Goal: Task Accomplishment & Management: Manage account settings

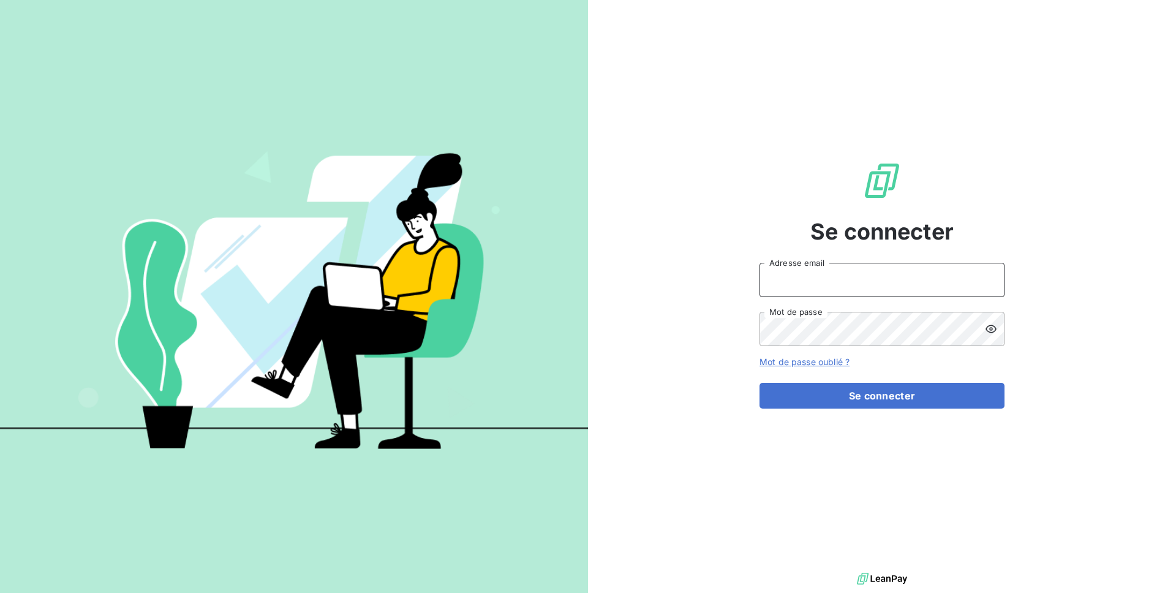
click at [841, 293] on input "Adresse email" at bounding box center [882, 280] width 245 height 34
type input "[PERSON_NAME][EMAIL_ADDRESS][DOMAIN_NAME]"
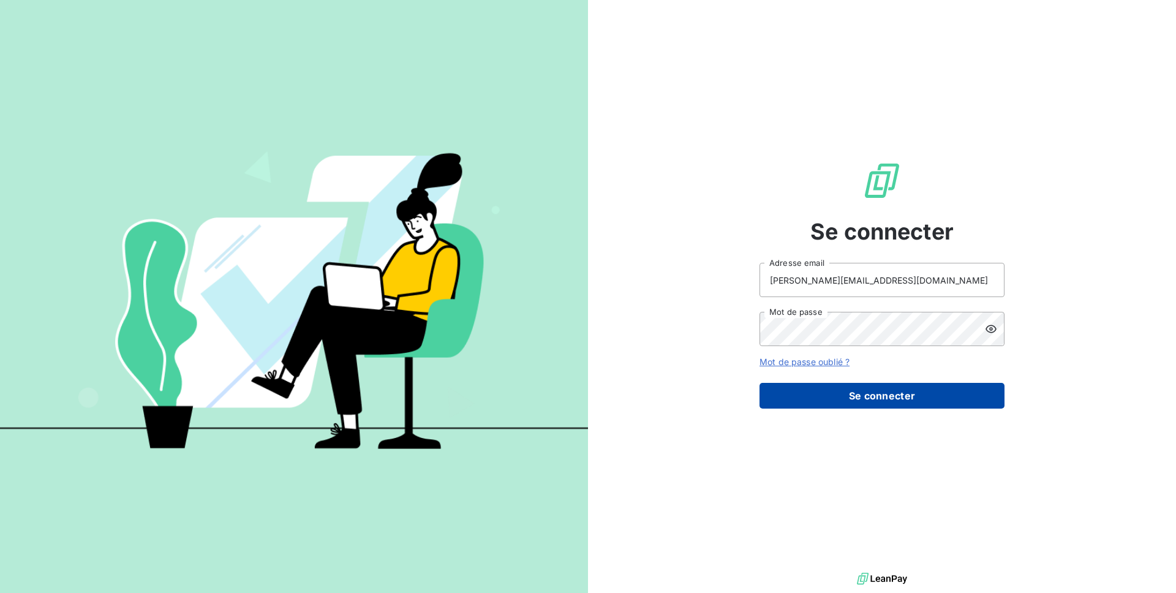
click at [848, 406] on button "Se connecter" at bounding box center [882, 396] width 245 height 26
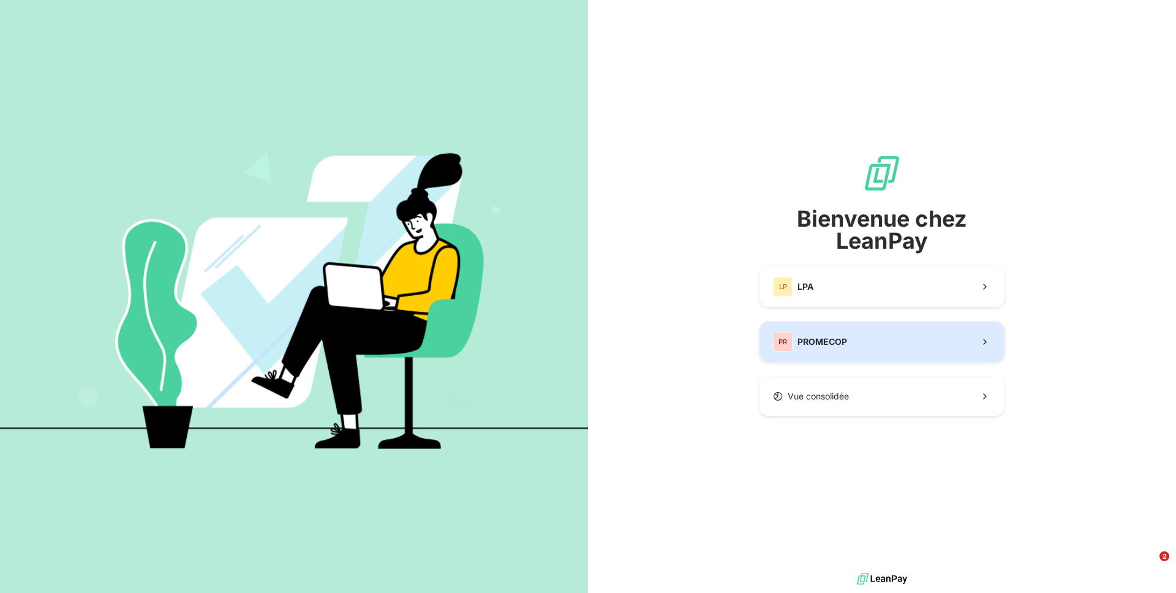
click at [833, 339] on span "PROMECOP" at bounding box center [823, 342] width 50 height 12
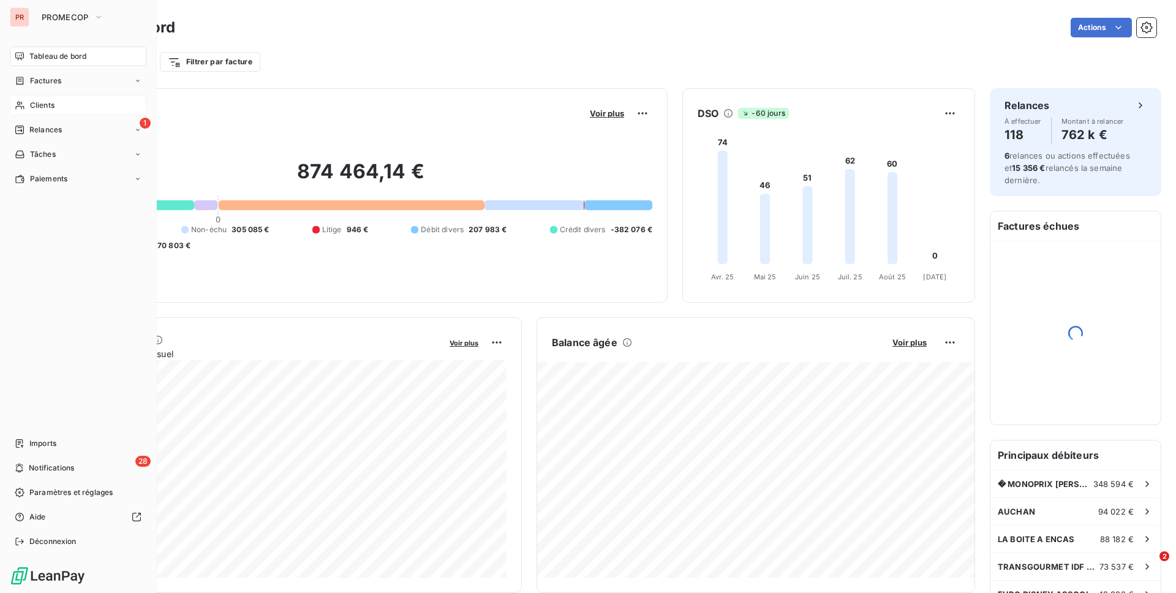
click at [24, 104] on icon at bounding box center [20, 105] width 10 height 10
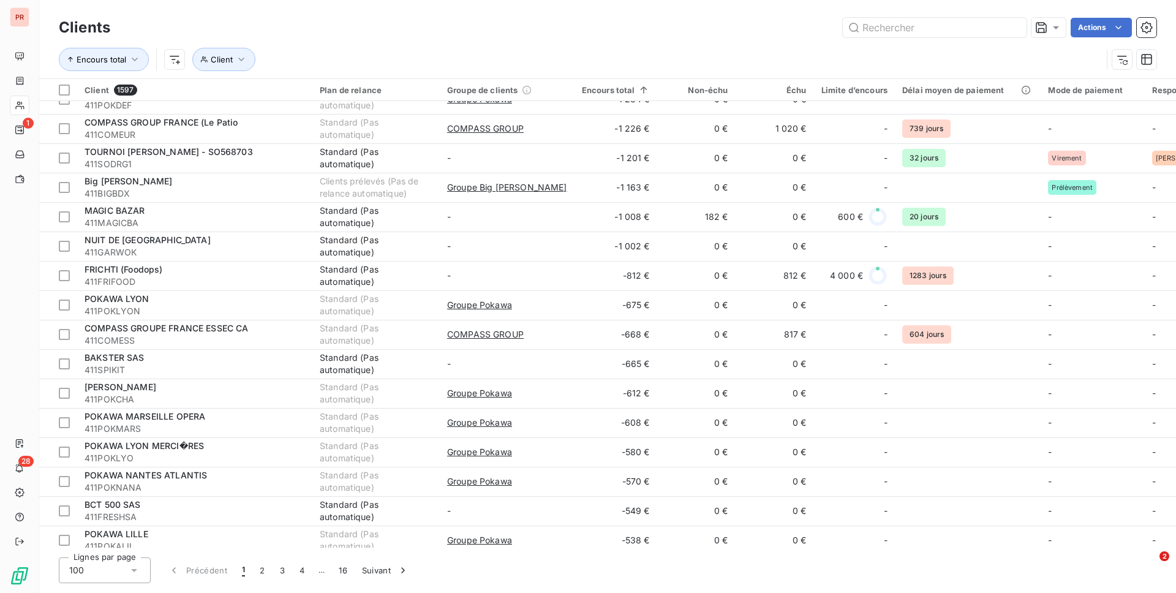
scroll to position [350, 0]
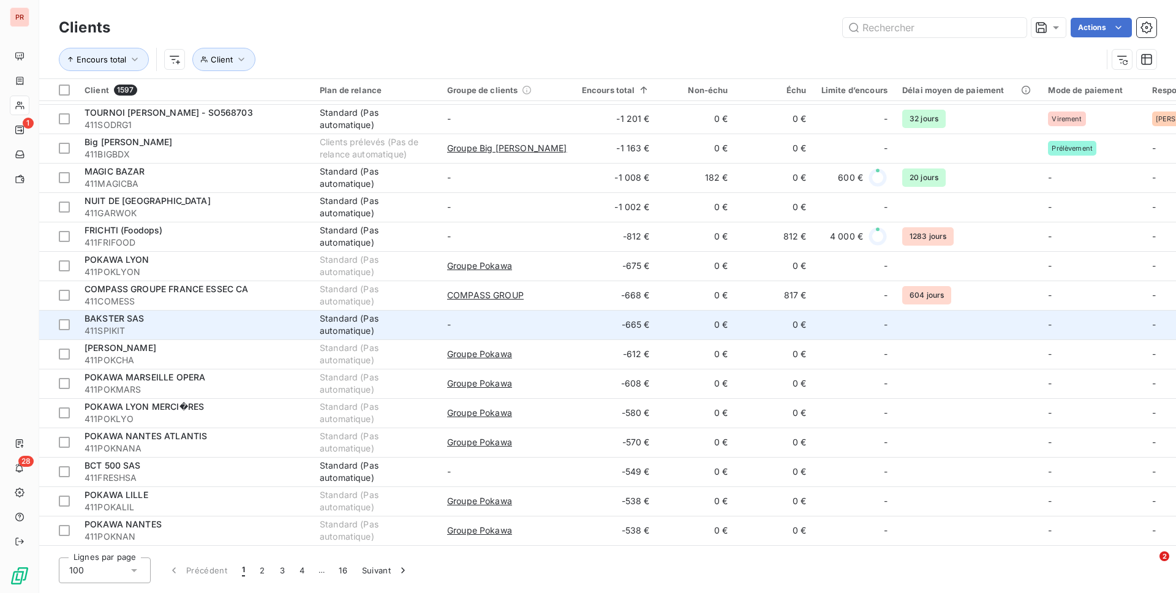
click at [179, 323] on div "BAKSTER SAS" at bounding box center [195, 318] width 221 height 12
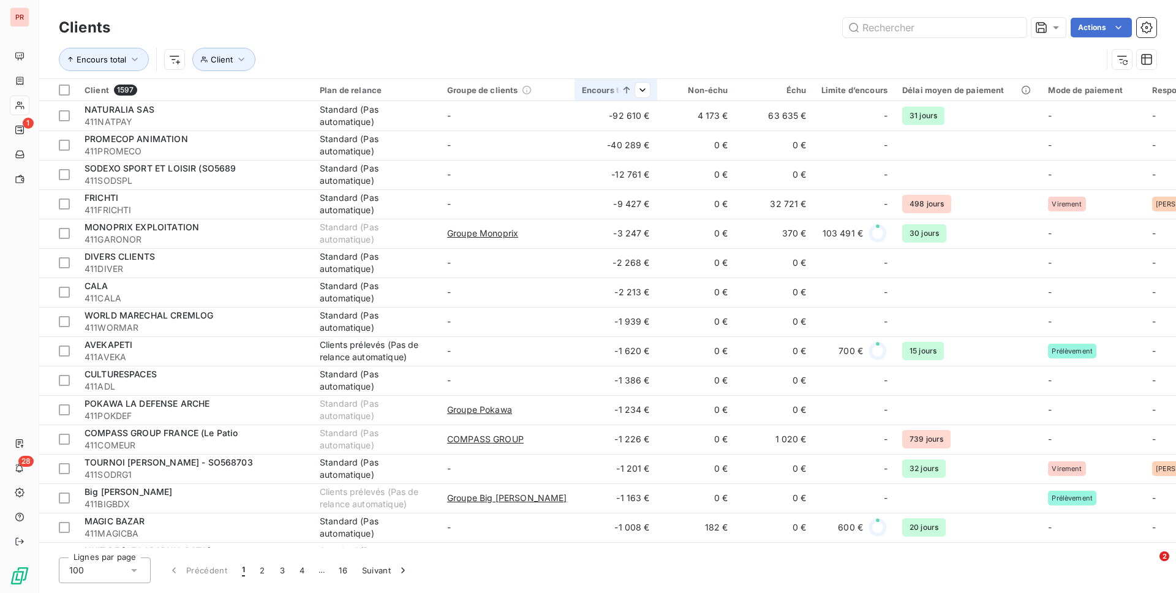
click at [600, 90] on div "Encours total" at bounding box center [616, 90] width 68 height 10
click at [623, 90] on icon at bounding box center [627, 90] width 12 height 12
click at [549, 142] on span "Trier par ordre décroissant" at bounding box center [542, 143] width 109 height 12
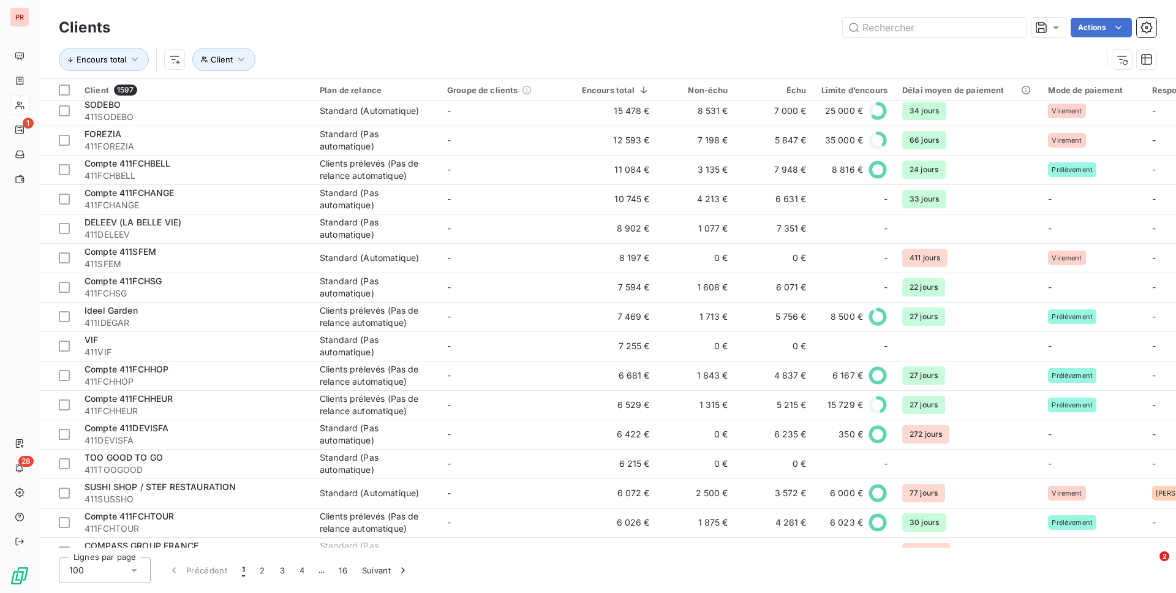
scroll to position [364, 0]
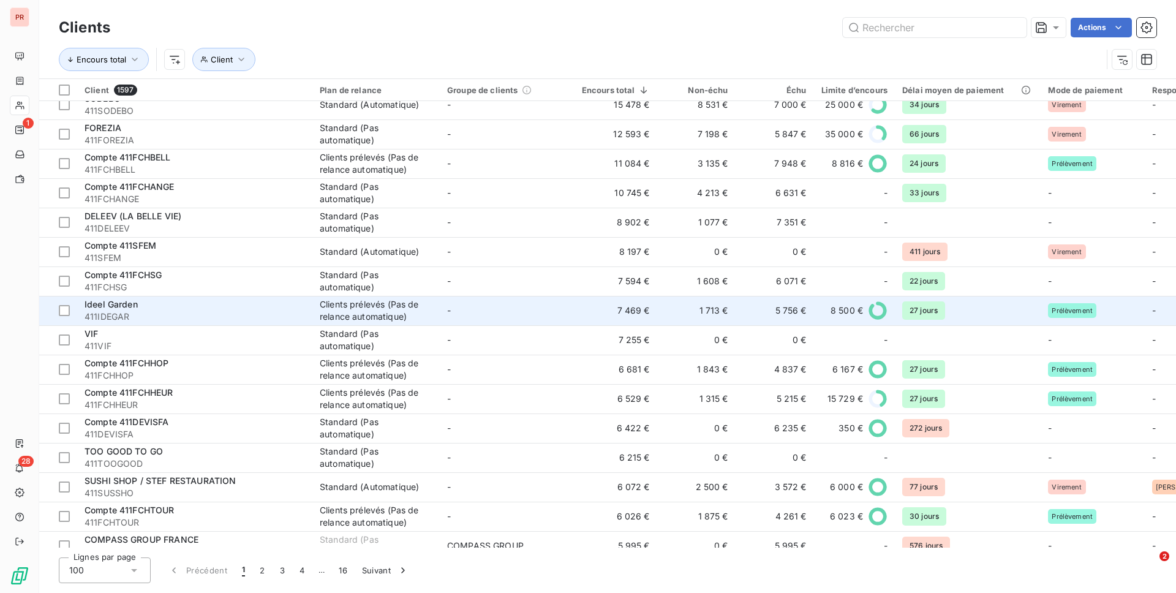
click at [598, 317] on td "7 469 €" at bounding box center [616, 310] width 83 height 29
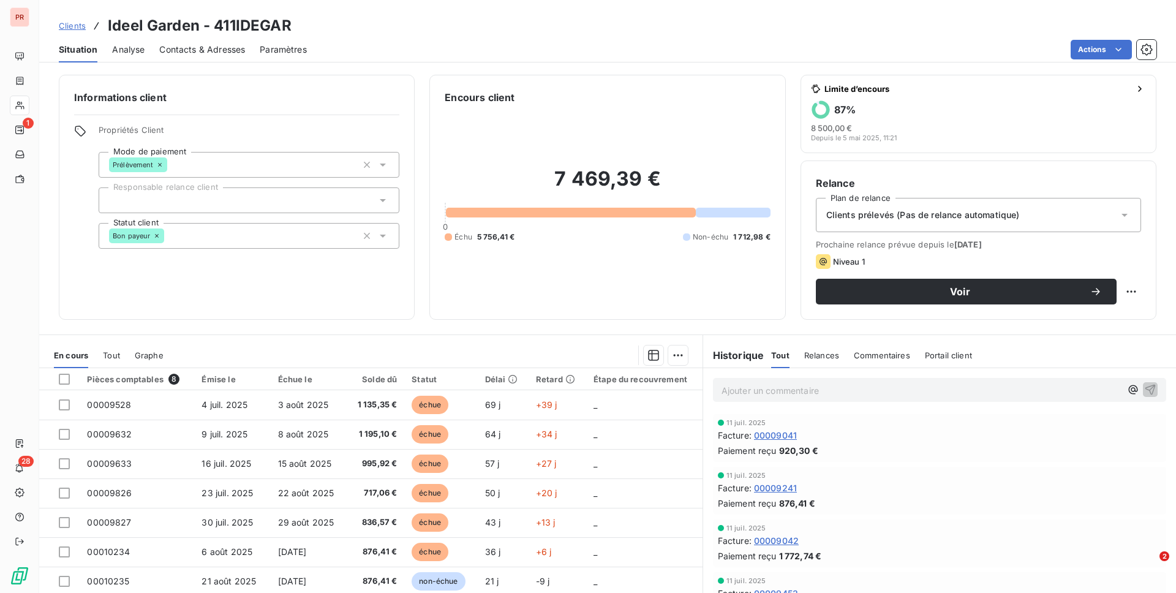
click at [875, 350] on span "Commentaires" at bounding box center [882, 355] width 56 height 10
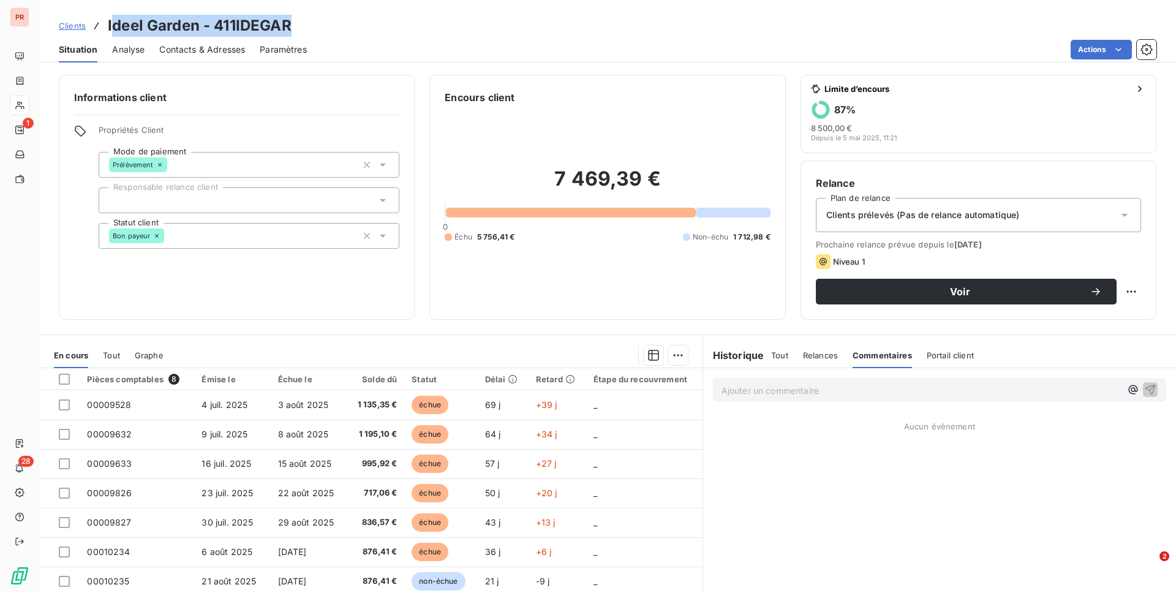
drag, startPoint x: 110, startPoint y: 27, endPoint x: 310, endPoint y: 27, distance: 200.3
click at [310, 27] on div "Clients Ideel Garden - 411IDEGAR" at bounding box center [607, 26] width 1137 height 22
click at [830, 360] on div "Relances" at bounding box center [820, 355] width 35 height 26
click at [786, 352] on span "Tout" at bounding box center [779, 355] width 17 height 10
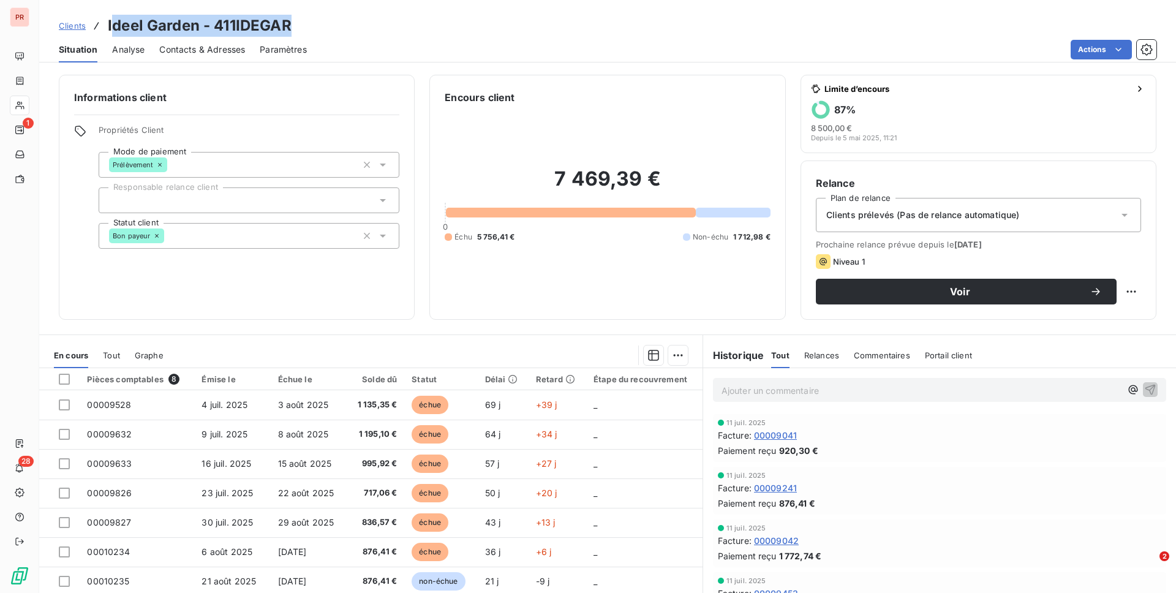
click at [826, 362] on div "Relances" at bounding box center [821, 355] width 35 height 26
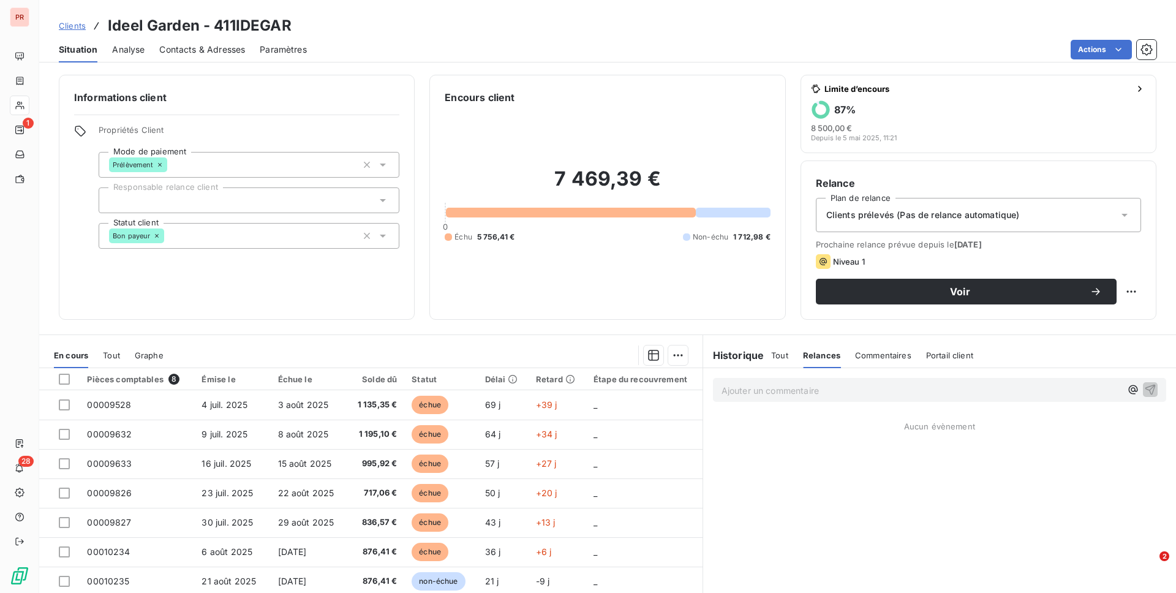
click at [880, 368] on div "Ajouter un commentaire ﻿" at bounding box center [939, 389] width 473 height 43
drag, startPoint x: 529, startPoint y: 189, endPoint x: 670, endPoint y: 191, distance: 140.9
click at [670, 191] on h2 "7 469,39 €" at bounding box center [607, 185] width 325 height 37
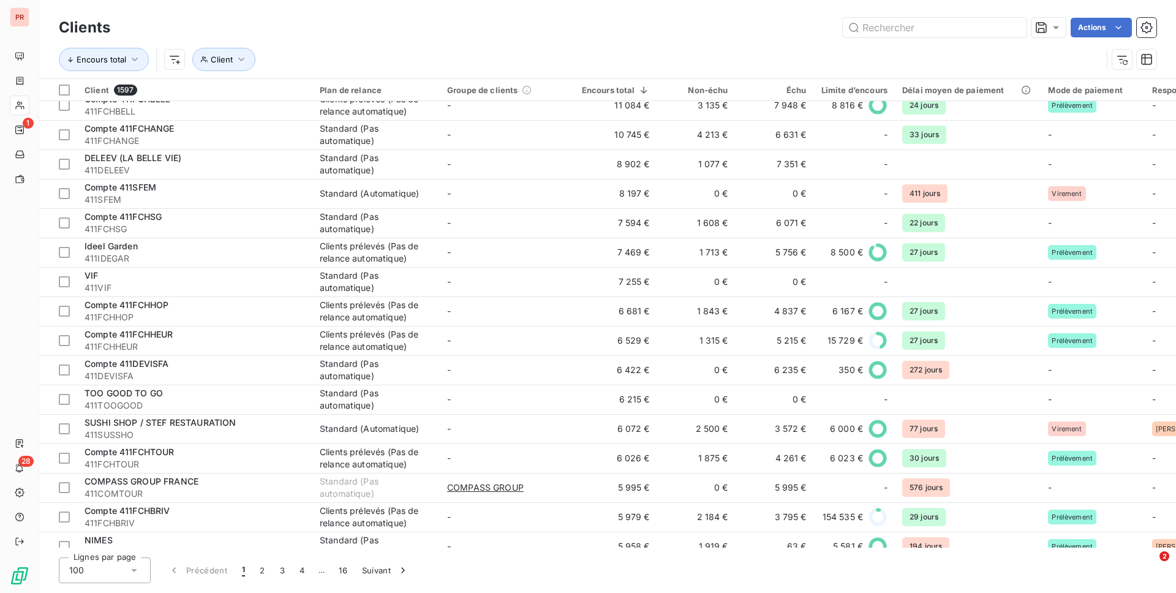
scroll to position [425, 0]
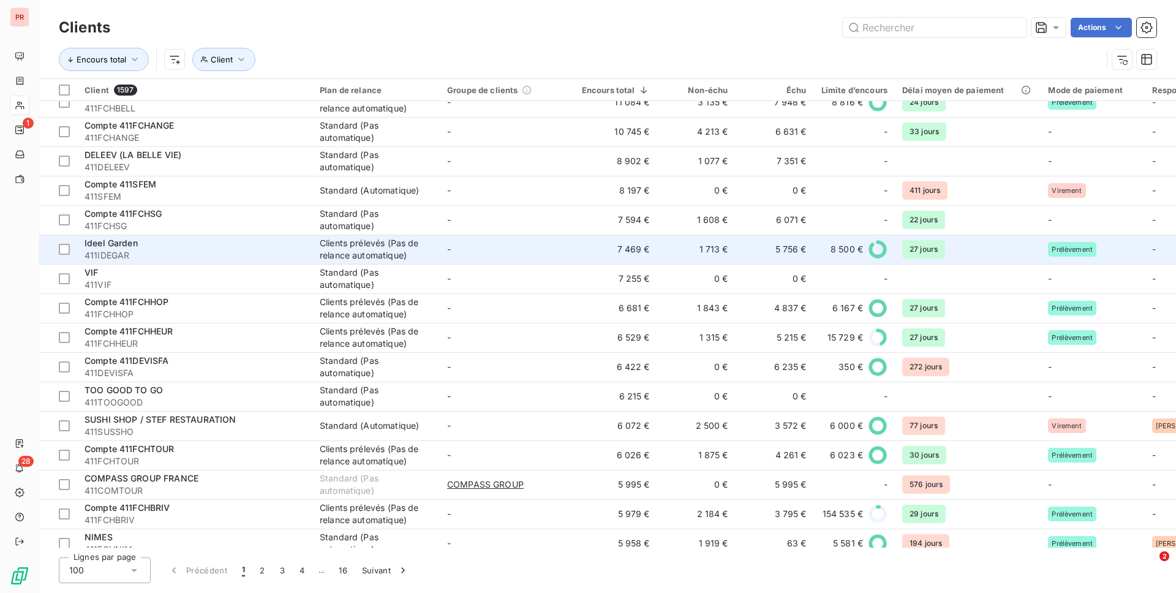
click at [480, 260] on td "-" at bounding box center [507, 249] width 135 height 29
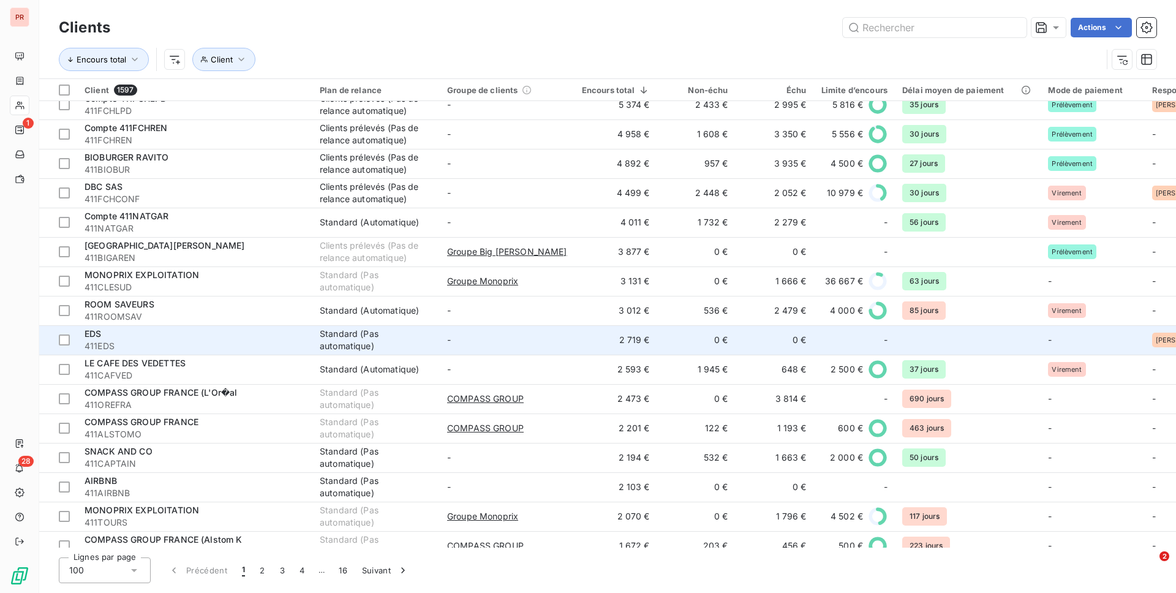
scroll to position [924, 0]
click at [214, 340] on span "411EDS" at bounding box center [195, 345] width 221 height 12
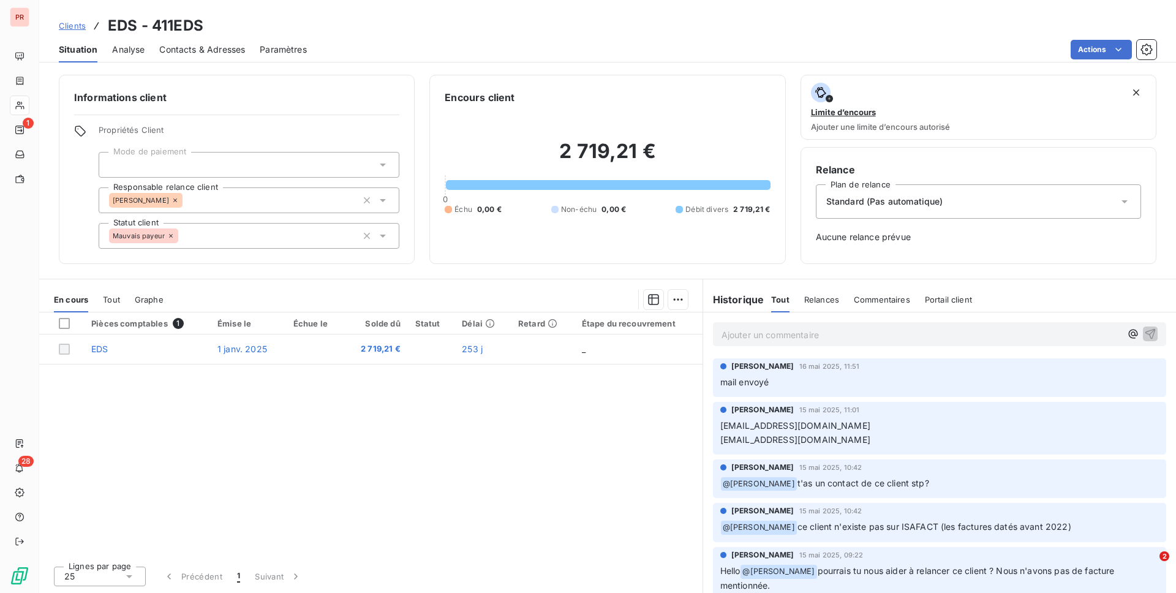
click at [874, 298] on span "Commentaires" at bounding box center [882, 300] width 56 height 10
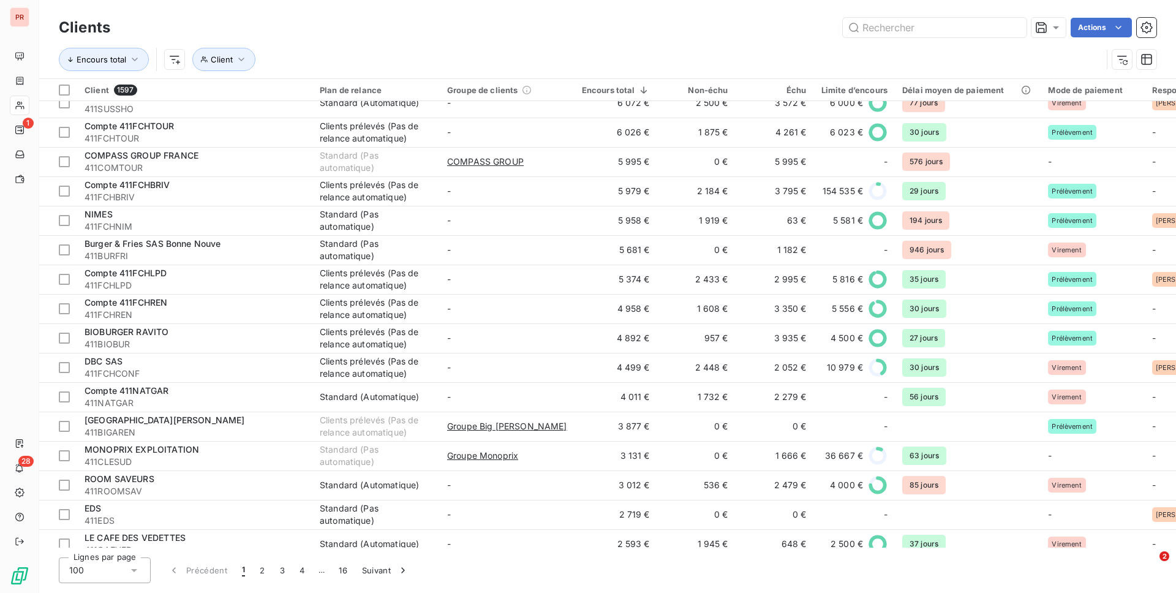
scroll to position [751, 0]
